Goal: Task Accomplishment & Management: Manage account settings

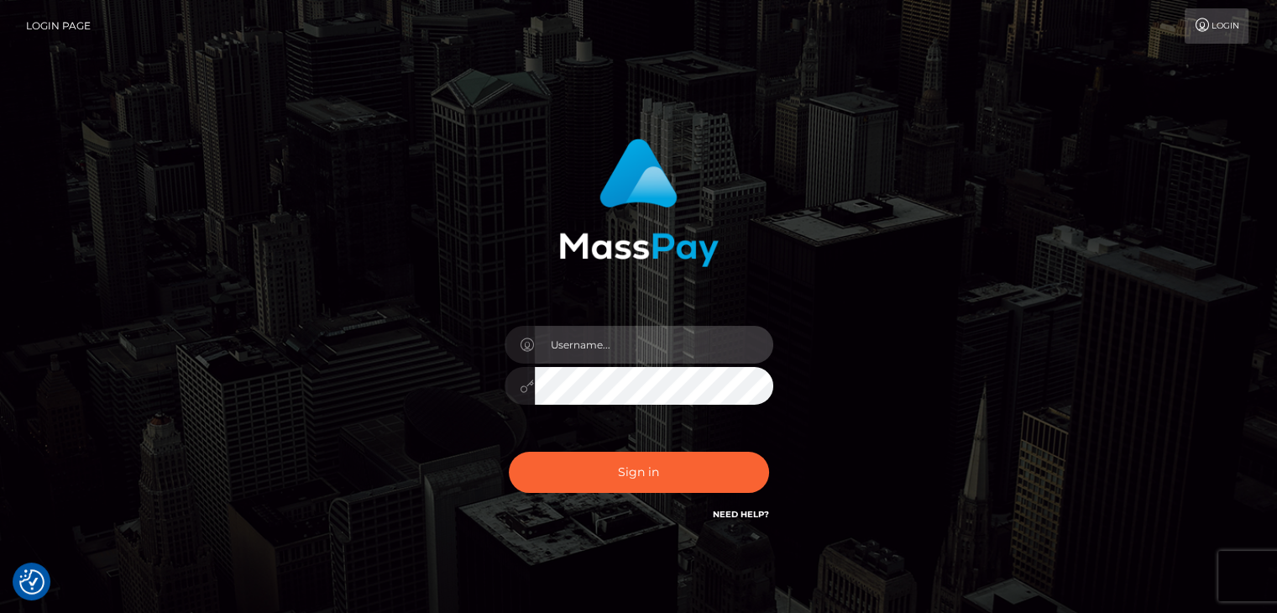
click at [600, 344] on input "text" at bounding box center [654, 345] width 239 height 38
type input "Hishani"
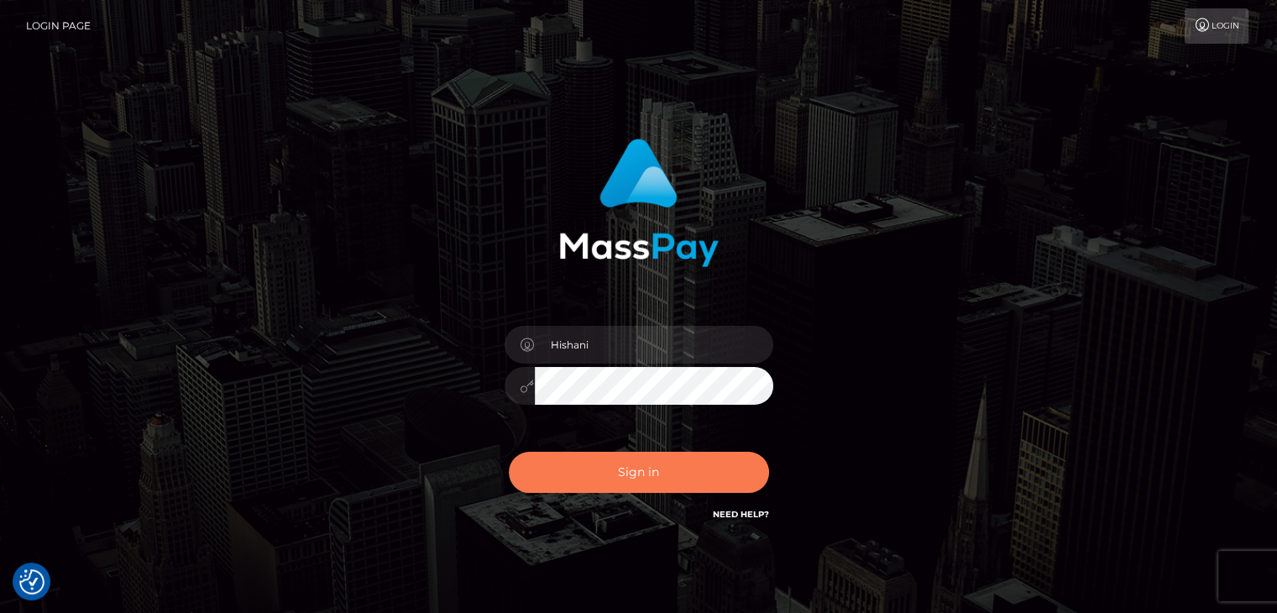
click at [642, 477] on button "Sign in" at bounding box center [639, 472] width 260 height 41
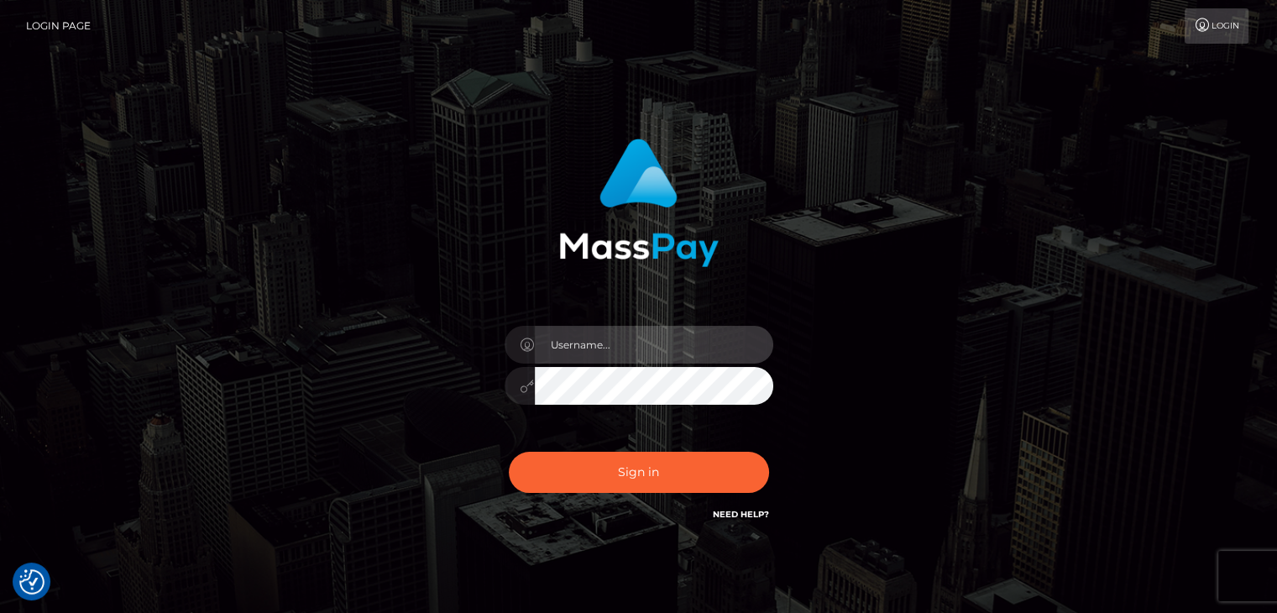
click at [596, 343] on input "text" at bounding box center [654, 345] width 239 height 38
type input "Hishani"
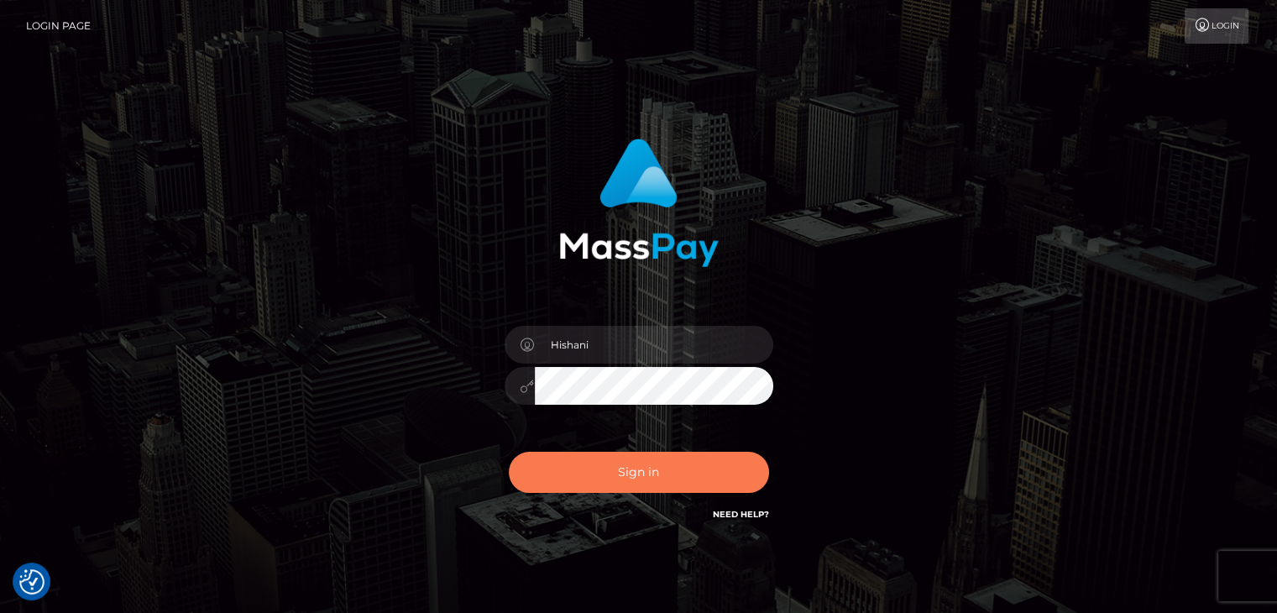
click at [611, 463] on button "Sign in" at bounding box center [639, 472] width 260 height 41
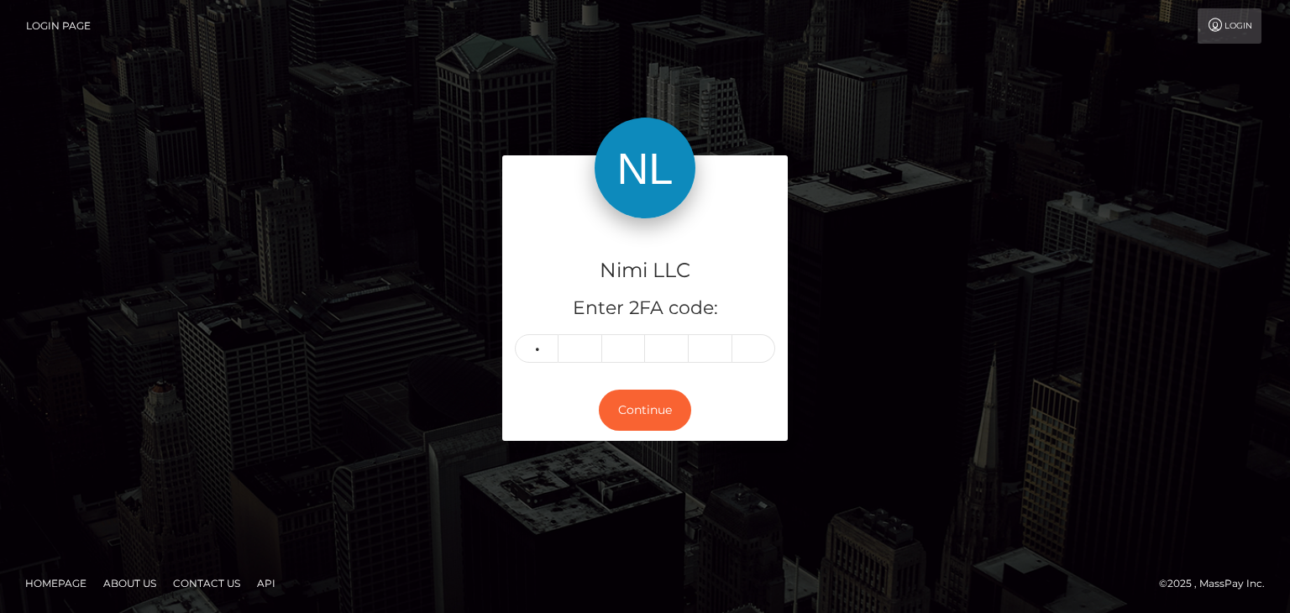
type input "3"
type input "7"
type input "3"
type input "5"
type input "3"
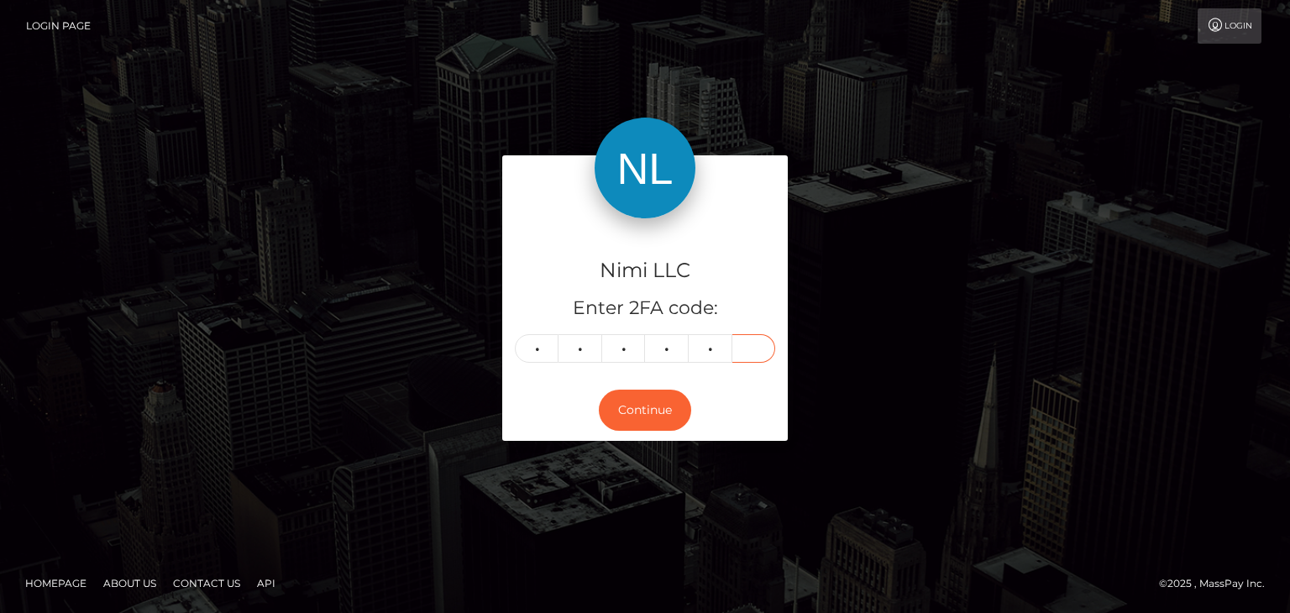
type input "4"
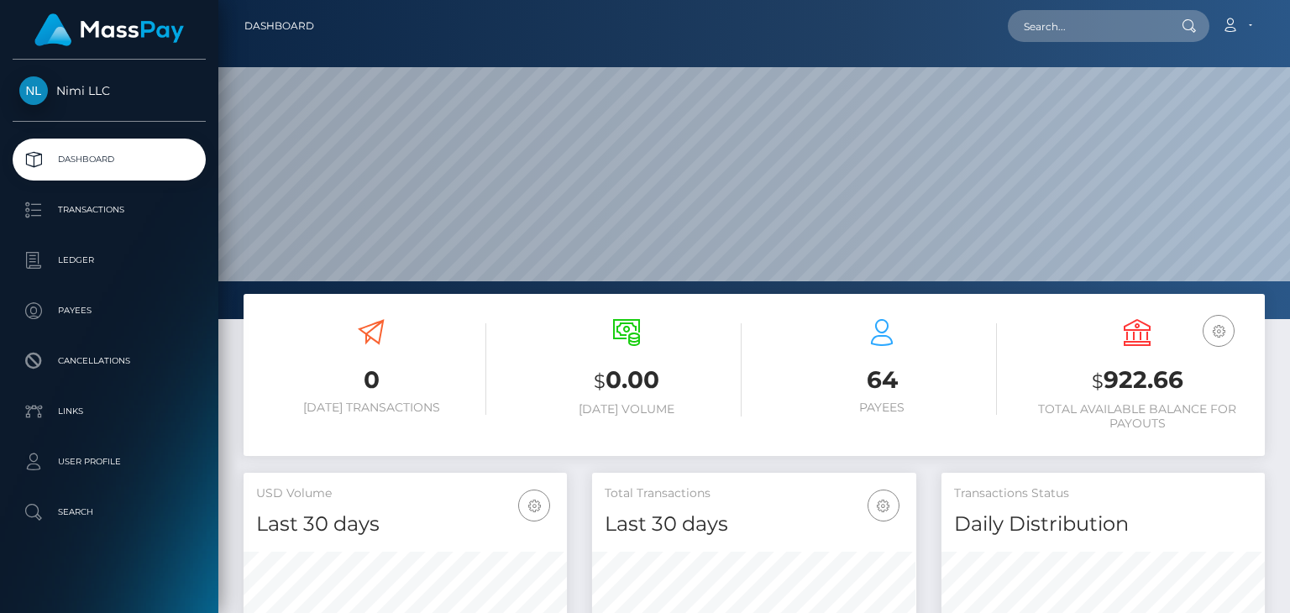
scroll to position [297, 322]
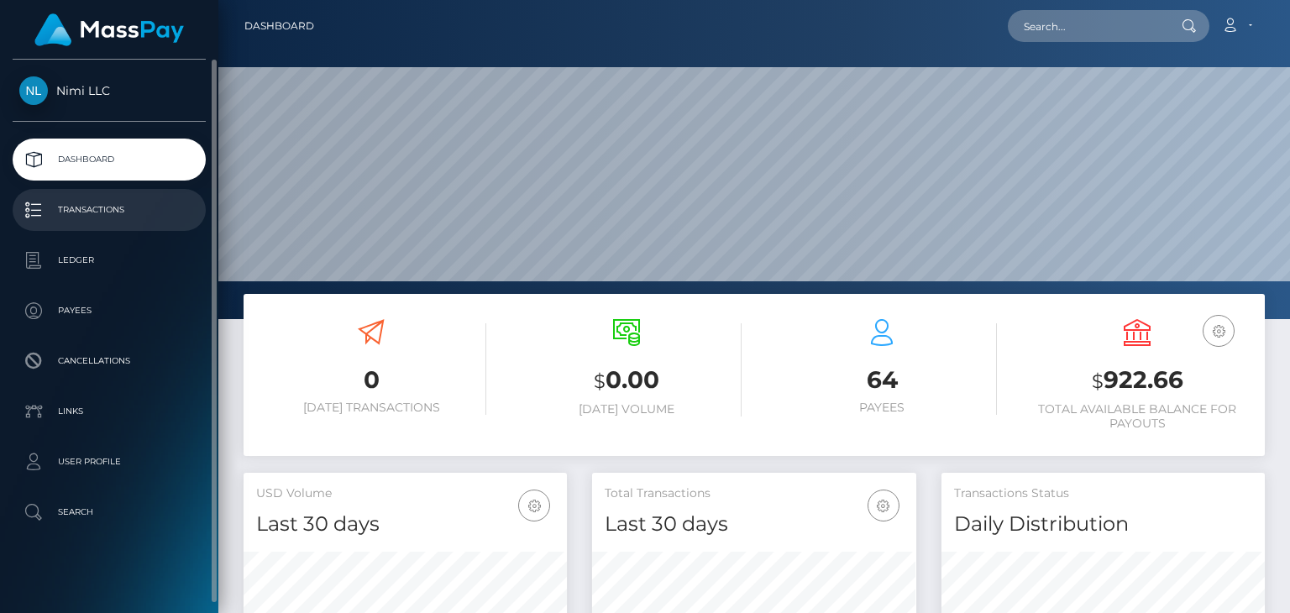
click at [90, 204] on p "Transactions" at bounding box center [109, 209] width 180 height 25
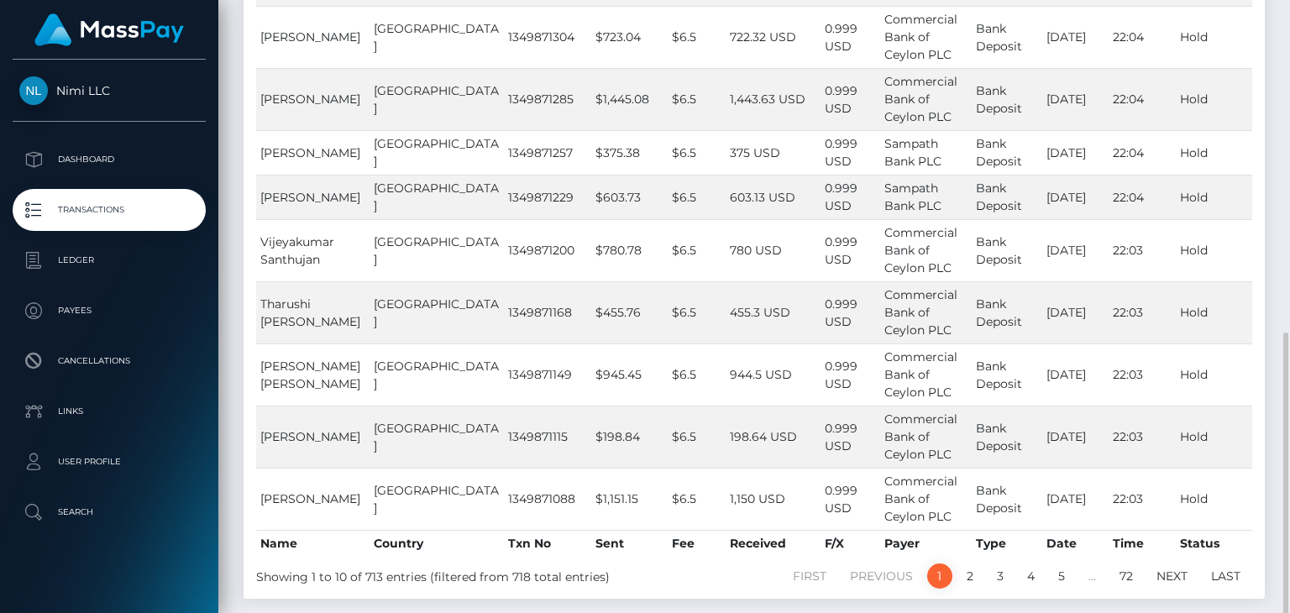
scroll to position [419, 0]
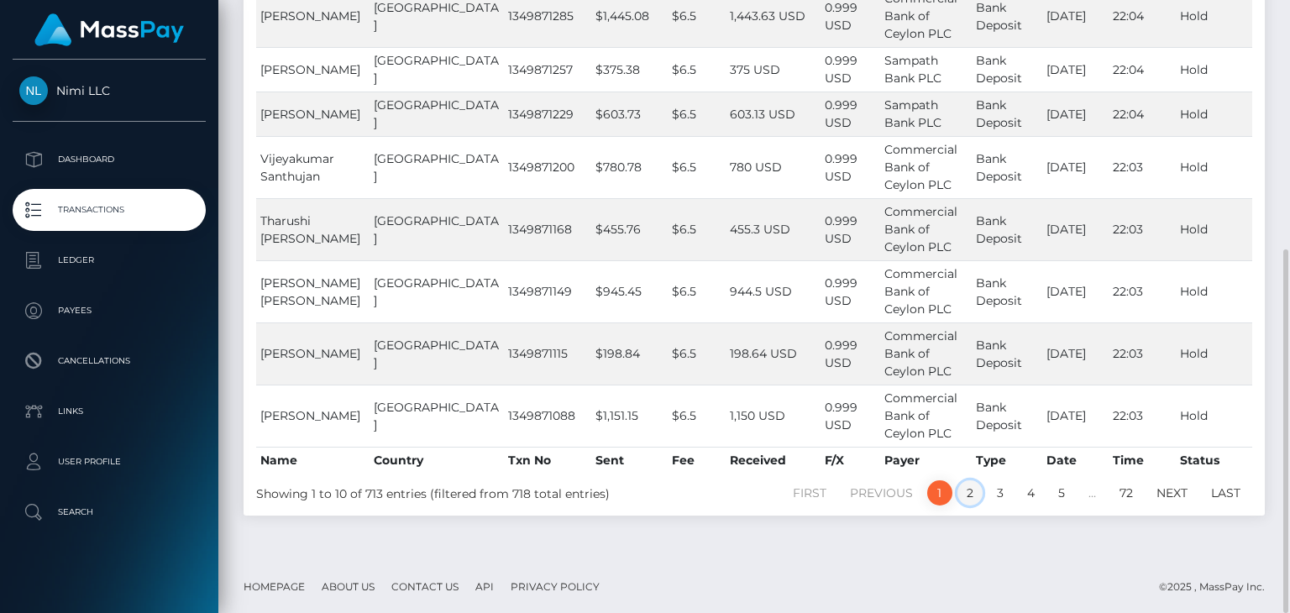
click at [967, 490] on link "2" at bounding box center [969, 492] width 25 height 25
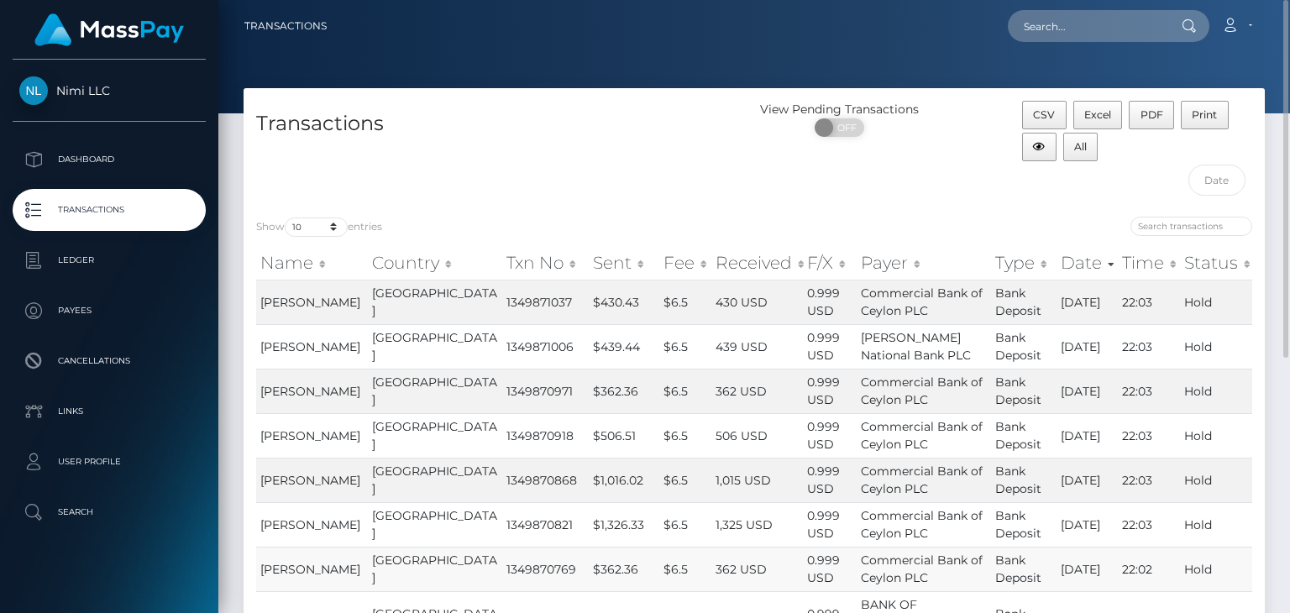
scroll to position [420, 0]
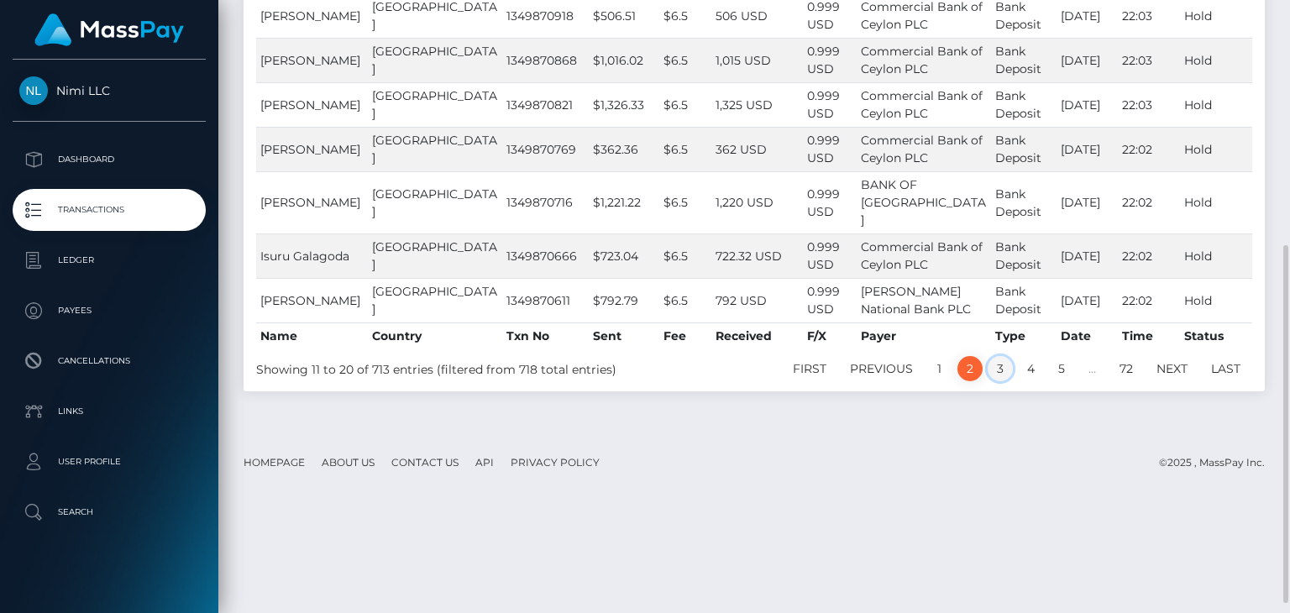
click at [995, 381] on link "3" at bounding box center [1000, 368] width 25 height 25
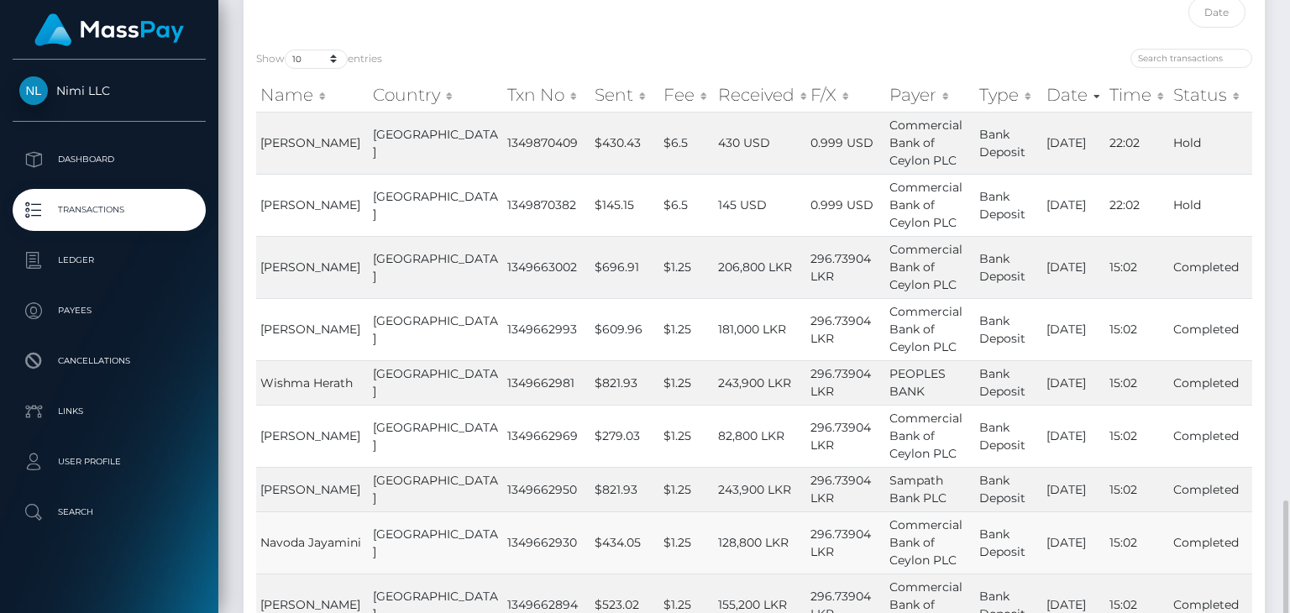
scroll to position [419, 0]
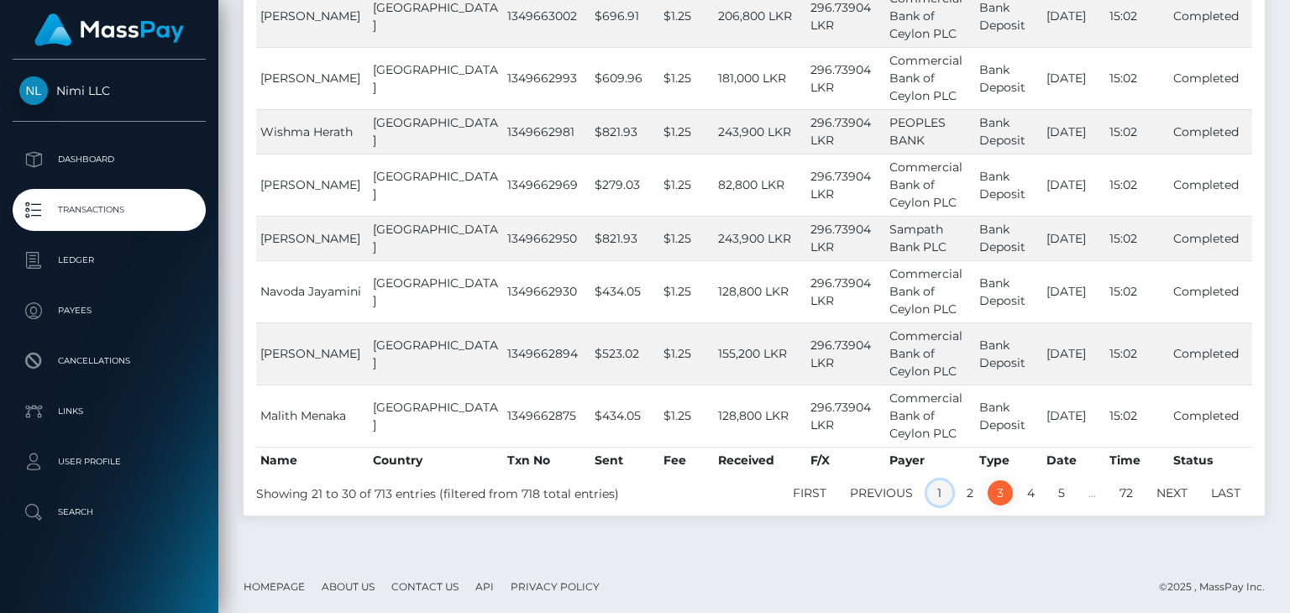
click at [940, 493] on link "1" at bounding box center [939, 492] width 25 height 25
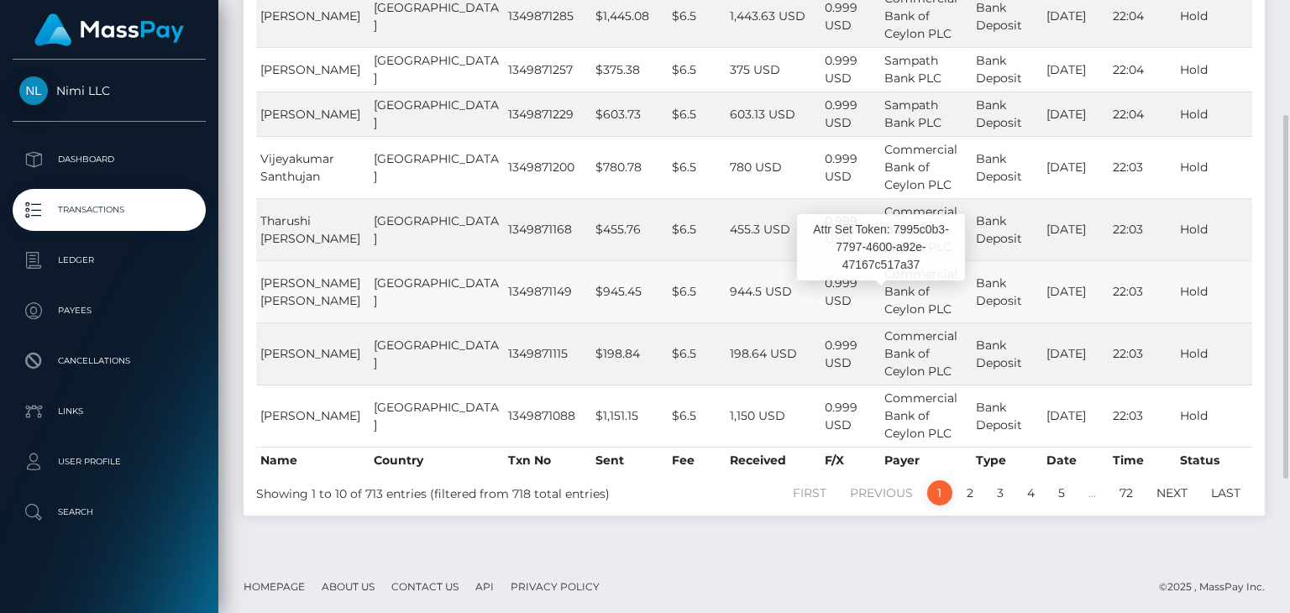
scroll to position [0, 0]
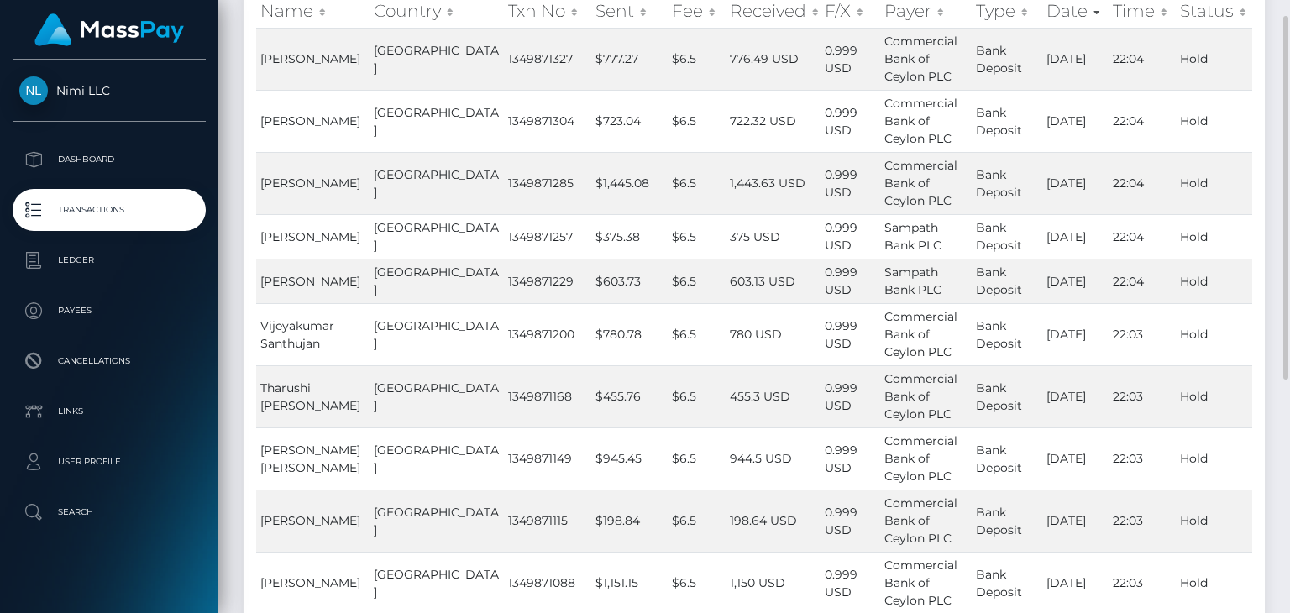
scroll to position [419, 0]
